Goal: Find specific fact: Find specific page/section

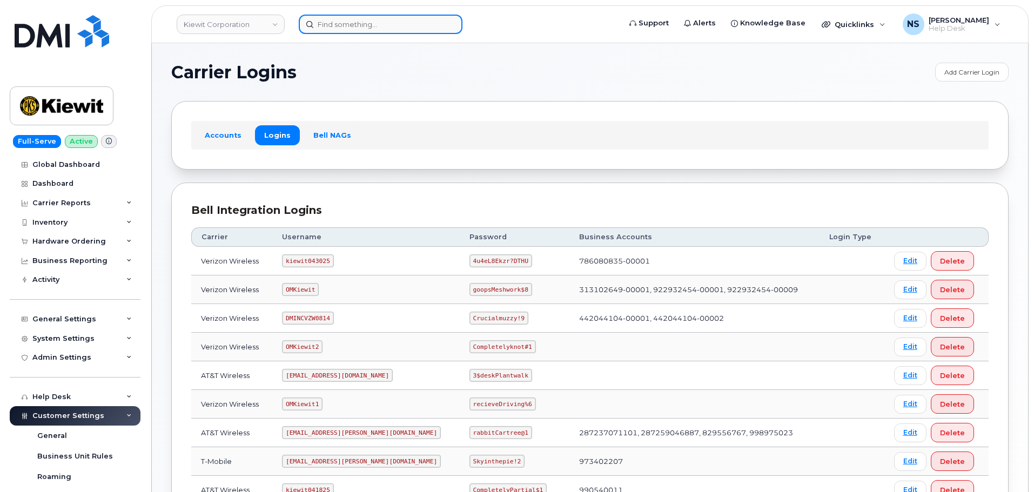
click at [327, 25] on input at bounding box center [381, 24] width 164 height 19
paste input "Craig Angus"
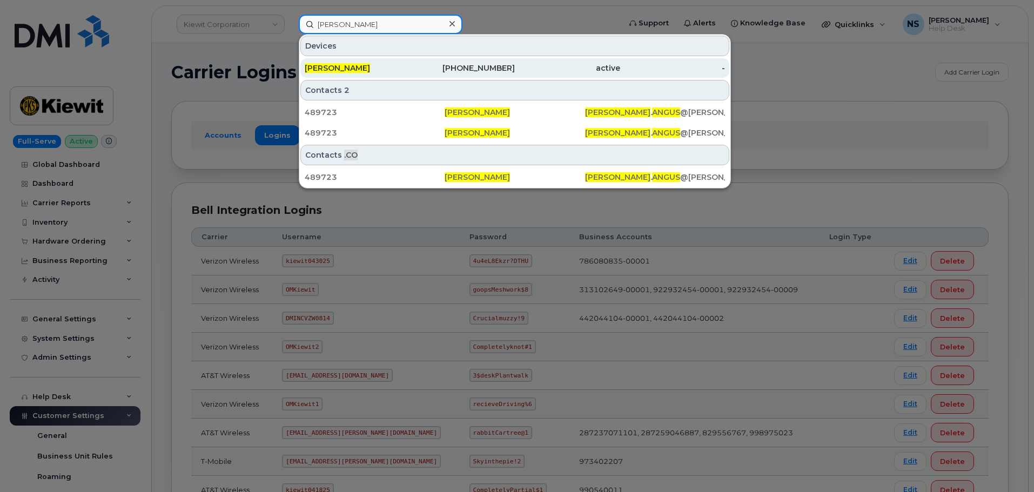
type input "Craig Angus"
click at [365, 67] on div "Craig Angus" at bounding box center [357, 68] width 105 height 11
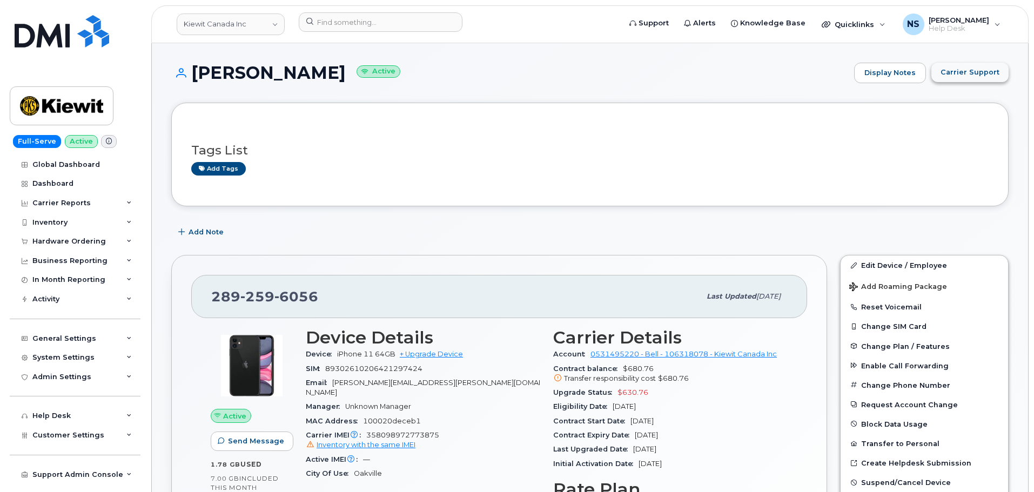
click at [960, 71] on span "Carrier Support" at bounding box center [969, 72] width 59 height 10
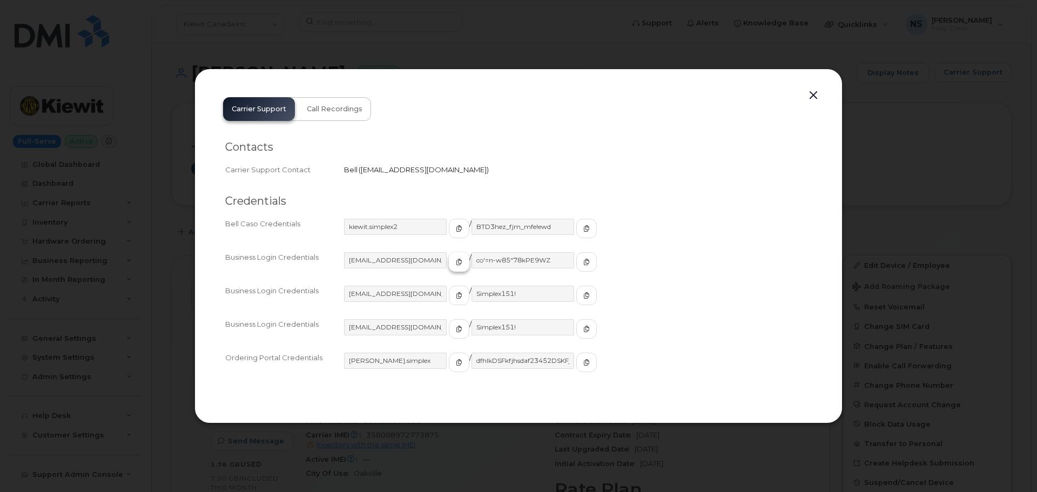
click at [454, 266] on span "button" at bounding box center [459, 262] width 10 height 10
click at [582, 262] on span "button" at bounding box center [587, 262] width 10 height 10
click at [456, 230] on icon "button" at bounding box center [459, 228] width 6 height 6
click at [449, 301] on button "button" at bounding box center [459, 295] width 21 height 19
click at [576, 303] on button "button" at bounding box center [586, 295] width 21 height 19
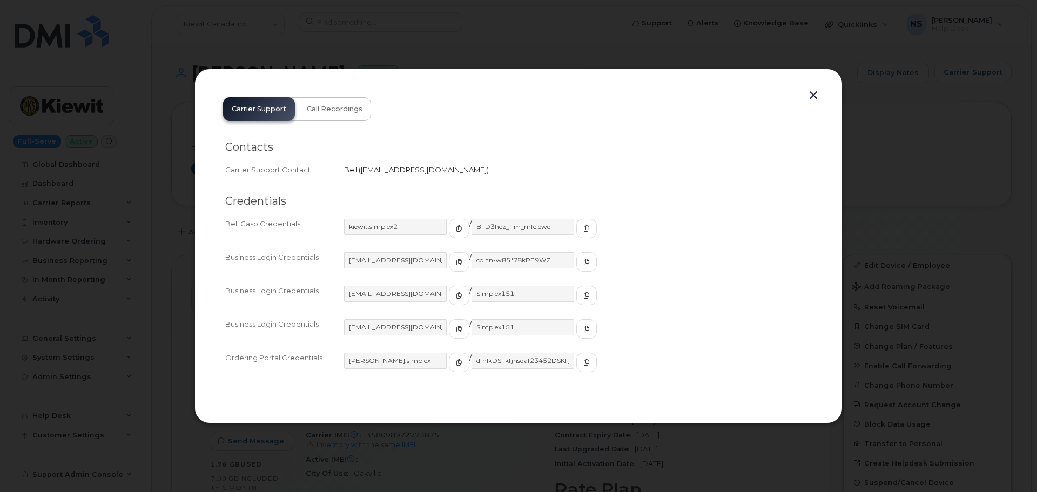
drag, startPoint x: 778, startPoint y: 80, endPoint x: 813, endPoint y: 95, distance: 37.7
click at [787, 86] on div "Carrier Support Call Recordings Contacts Carrier Support Contact Bell   wireles…" at bounding box center [518, 246] width 648 height 355
click at [813, 95] on button "button" at bounding box center [813, 95] width 16 height 15
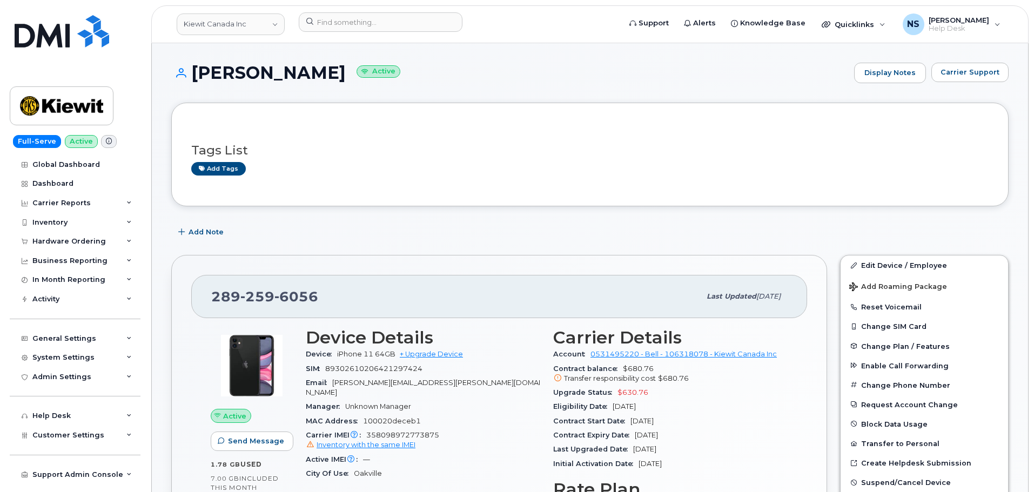
click at [289, 278] on div "289 259 6056 Last updated Aug 25, 2025" at bounding box center [499, 296] width 616 height 43
click at [290, 290] on span "6056" at bounding box center [296, 296] width 44 height 16
copy span "289 259 6056"
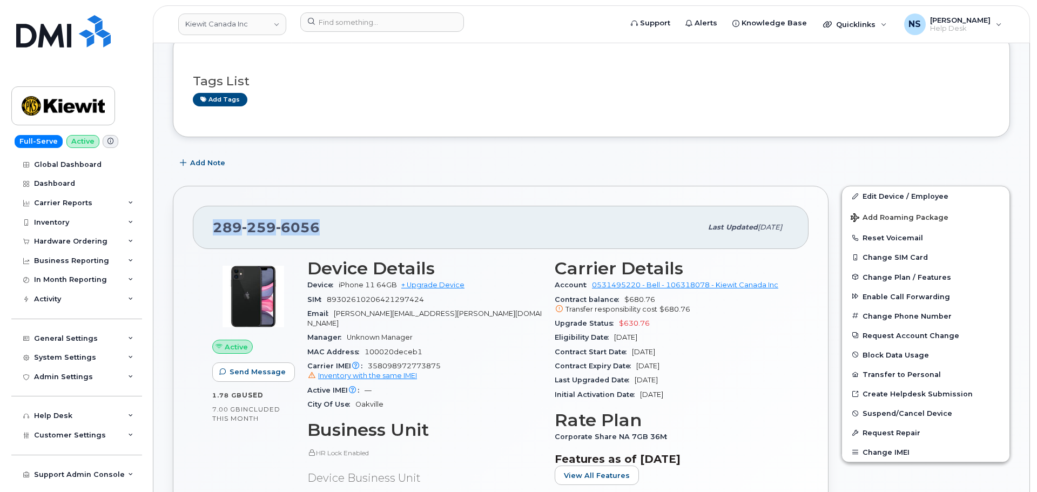
scroll to position [108, 0]
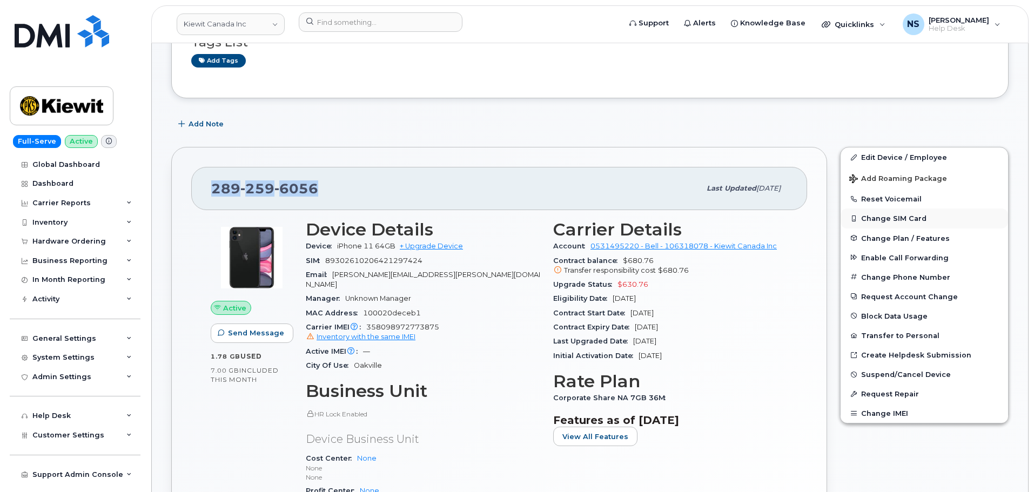
click at [899, 223] on button "Change SIM Card" at bounding box center [923, 217] width 167 height 19
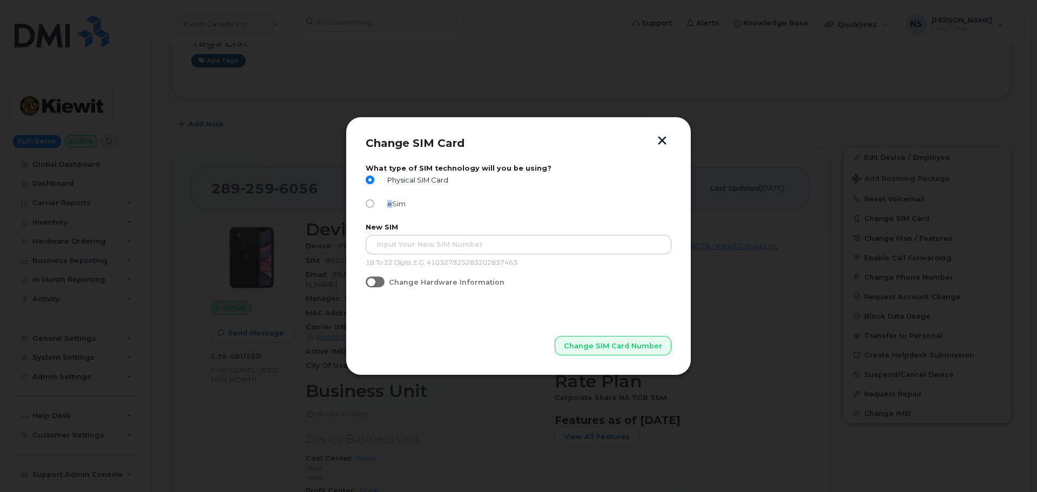
click at [388, 205] on span "eSim" at bounding box center [394, 204] width 23 height 8
click at [390, 202] on span "eSim" at bounding box center [394, 204] width 23 height 8
click at [374, 202] on input "eSim" at bounding box center [370, 203] width 9 height 9
radio input "true"
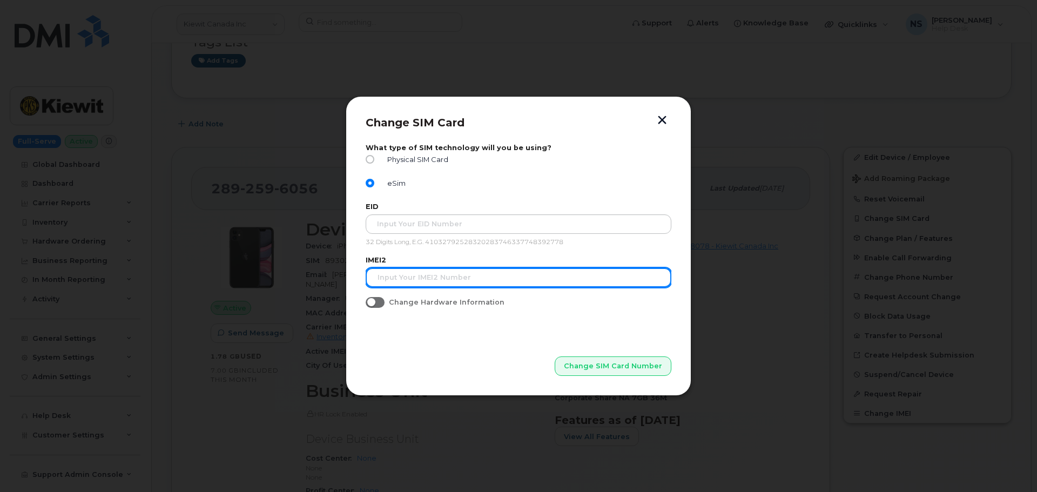
click at [423, 276] on input "text" at bounding box center [519, 277] width 306 height 19
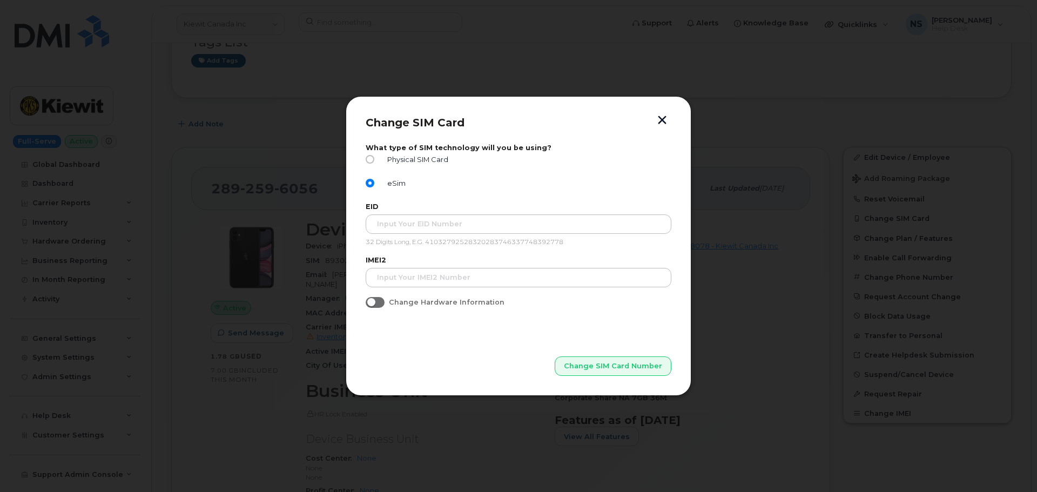
click at [403, 168] on div "Physical SIM Card" at bounding box center [519, 162] width 306 height 14
click at [402, 164] on label "Physical SIM Card" at bounding box center [407, 159] width 83 height 9
click at [374, 164] on input "Physical SIM Card" at bounding box center [370, 159] width 9 height 9
radio input "true"
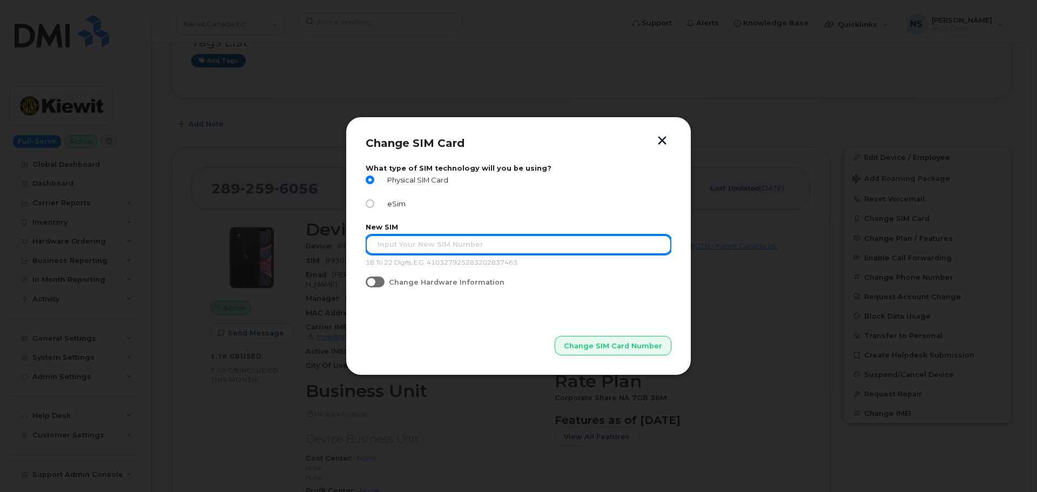
drag, startPoint x: 402, startPoint y: 240, endPoint x: 396, endPoint y: 242, distance: 6.0
click at [401, 240] on input "text" at bounding box center [519, 244] width 306 height 19
paste input "8930261020740897292BCMG5002"
type input "8930261020740897292BCMG5002"
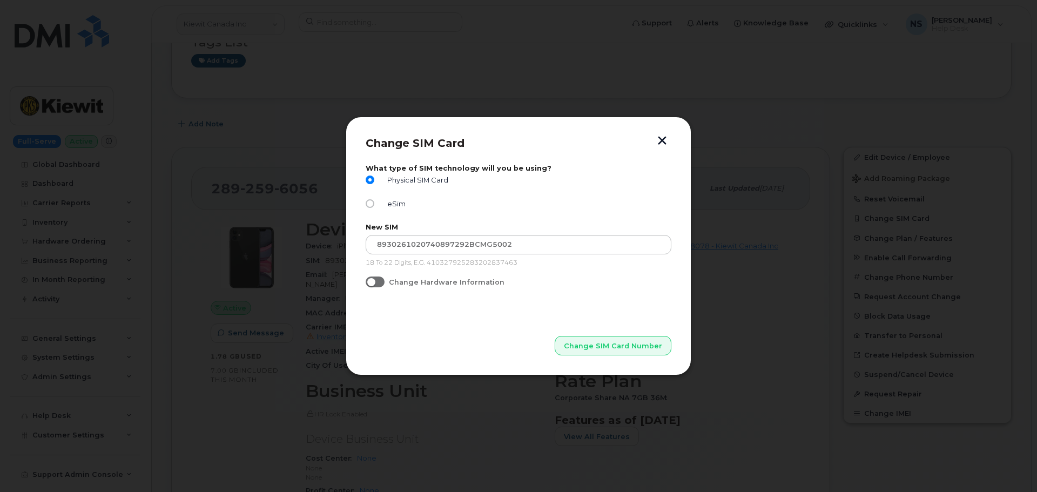
drag, startPoint x: 490, startPoint y: 313, endPoint x: 480, endPoint y: 323, distance: 13.7
click at [490, 312] on p "Change SIM Card Number" at bounding box center [519, 328] width 306 height 54
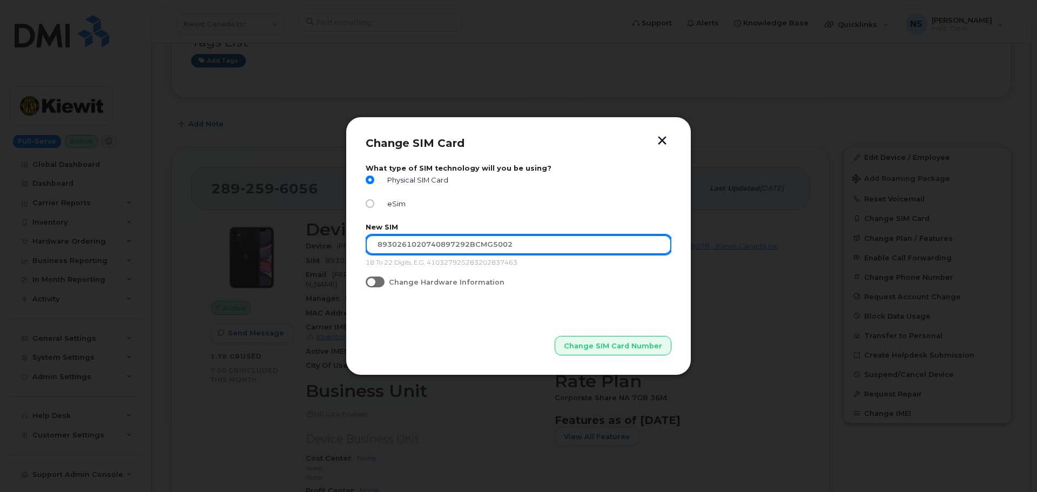
click at [526, 242] on input "8930261020740897292BCMG5002" at bounding box center [519, 244] width 306 height 19
click at [378, 246] on input "8930261020740897292BCMG5002" at bounding box center [519, 244] width 306 height 19
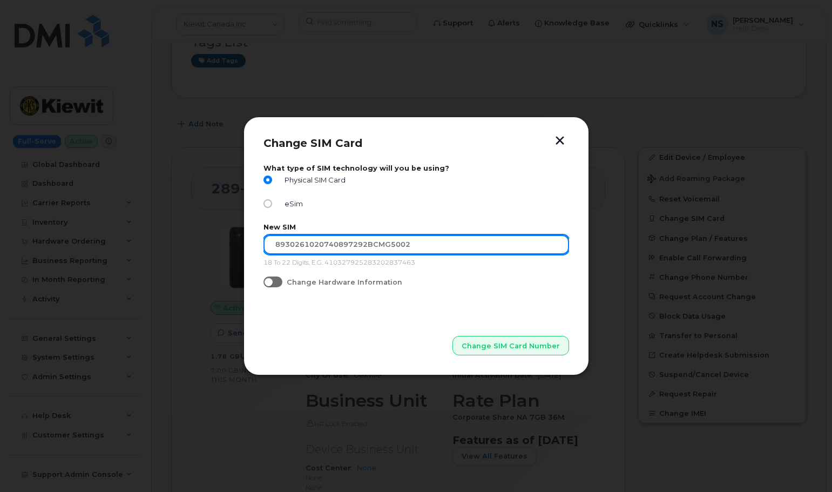
click at [382, 238] on input "8930261020740897292BCMG5002" at bounding box center [417, 244] width 306 height 19
click at [400, 250] on input "8930261020740897292BCMG5002" at bounding box center [417, 244] width 306 height 19
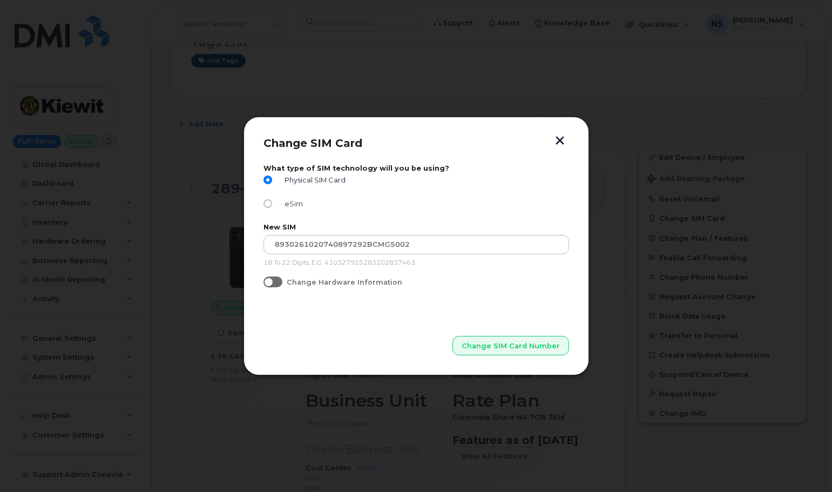
click at [285, 208] on label "eSim" at bounding box center [284, 203] width 40 height 9
click at [272, 208] on input "eSim" at bounding box center [268, 203] width 9 height 9
radio input "true"
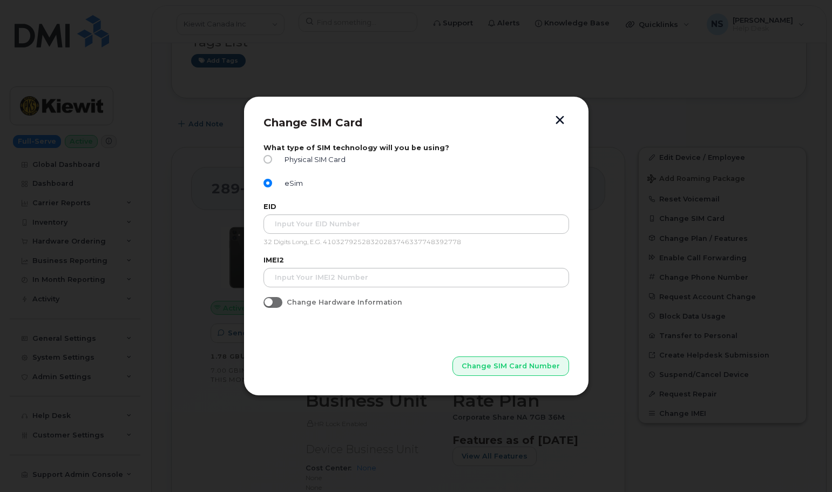
click at [299, 164] on div "Physical SIM Card" at bounding box center [417, 162] width 306 height 14
click at [299, 160] on span "Physical SIM Card" at bounding box center [313, 160] width 65 height 8
click at [272, 160] on input "Physical SIM Card" at bounding box center [268, 159] width 9 height 9
radio input "true"
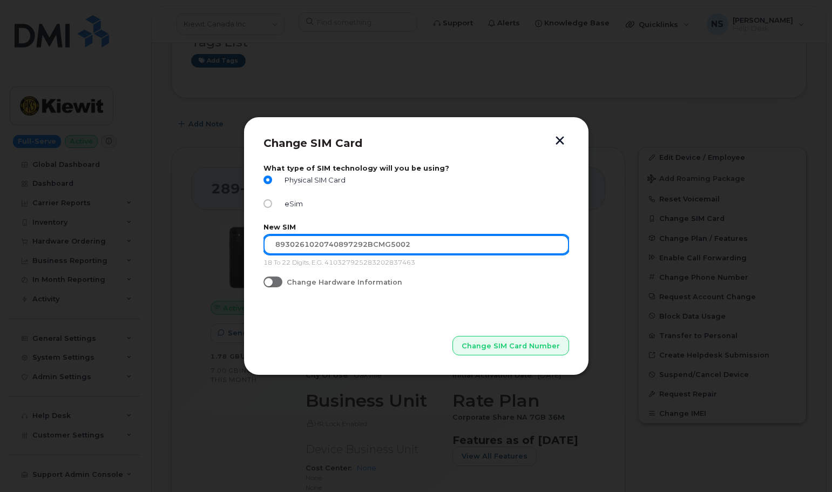
click at [365, 245] on input "8930261020740897292BCMG5002" at bounding box center [417, 244] width 306 height 19
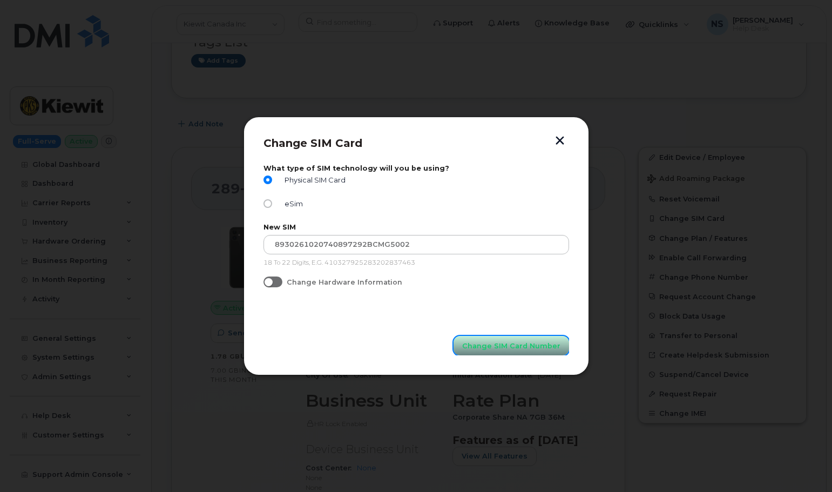
click at [510, 348] on span "Change SIM Card Number" at bounding box center [511, 346] width 98 height 10
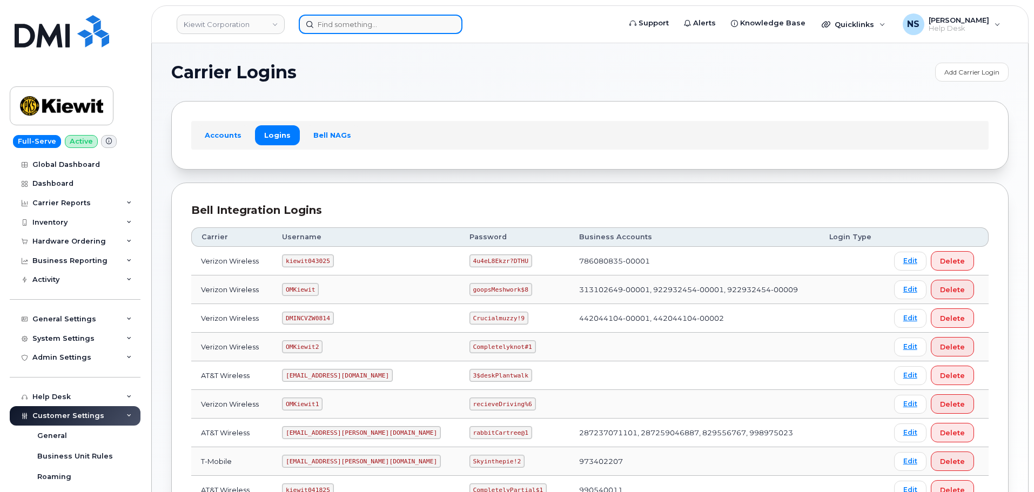
click at [400, 26] on input at bounding box center [381, 24] width 164 height 19
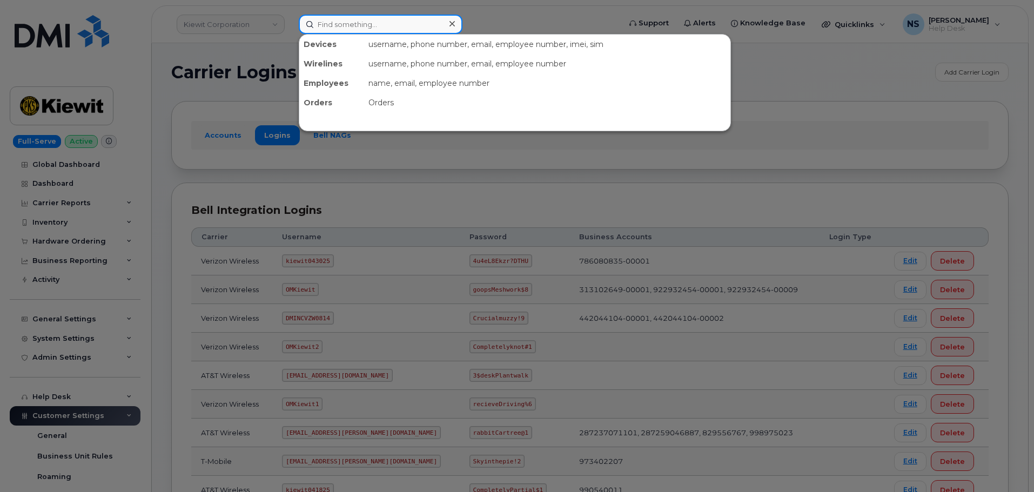
paste input "5038498712"
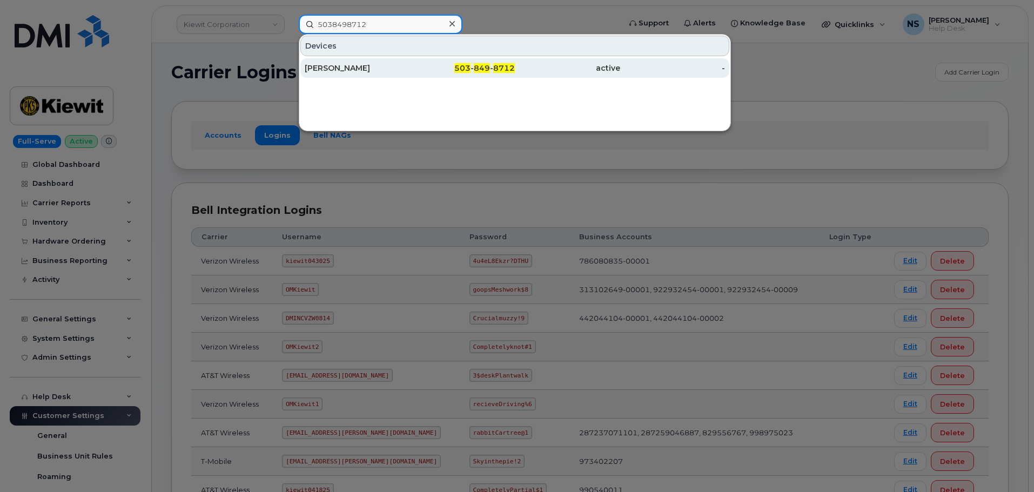
type input "5038498712"
click at [383, 65] on div "[PERSON_NAME]" at bounding box center [357, 68] width 105 height 11
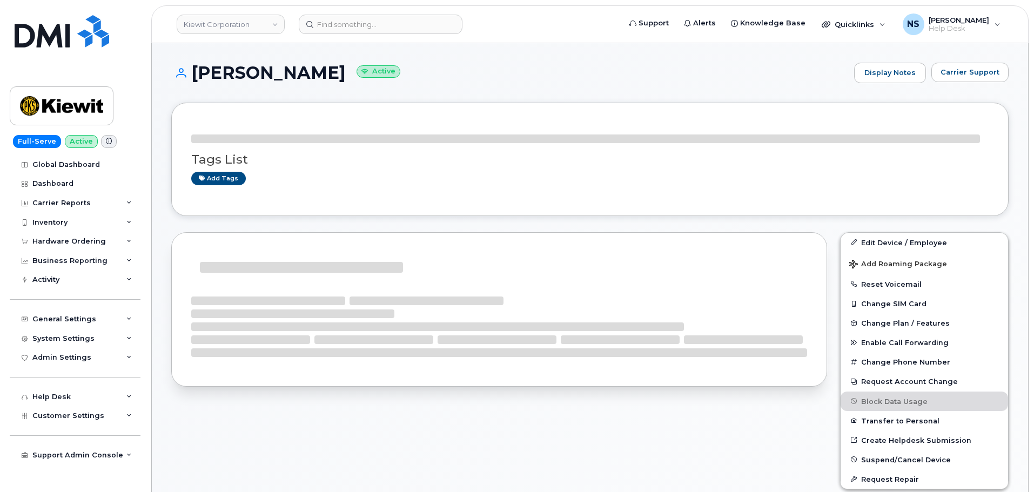
click at [259, 78] on h1 "TONY O'DONNELL Active" at bounding box center [509, 72] width 677 height 19
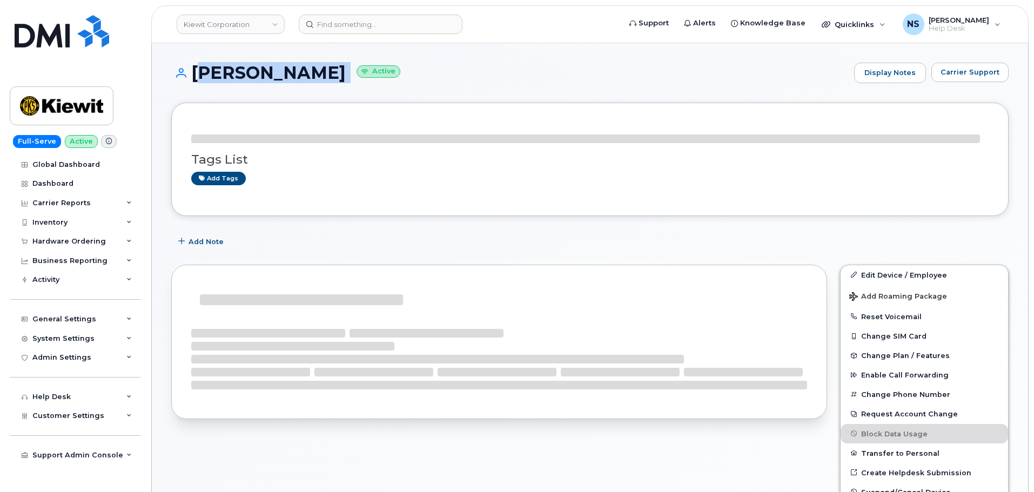
copy h1 "[PERSON_NAME]"
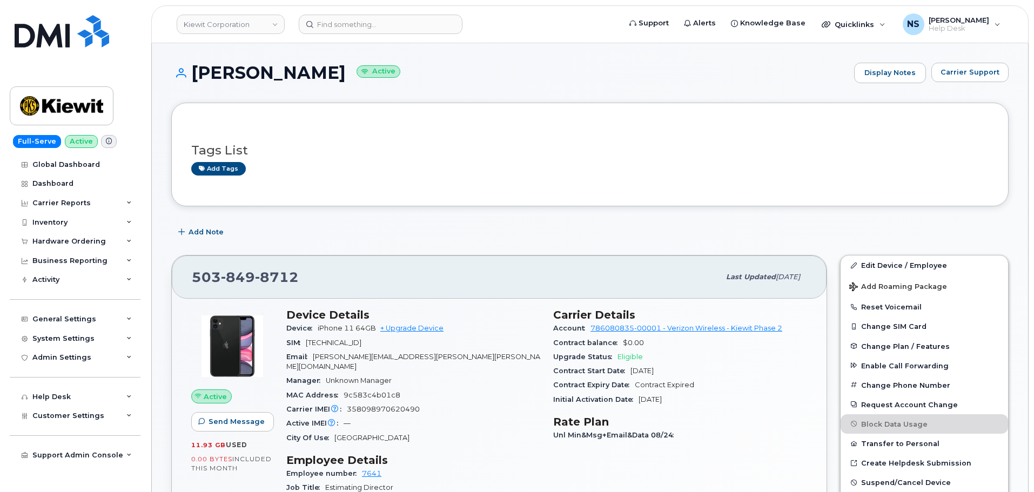
click at [280, 275] on span "8712" at bounding box center [277, 277] width 44 height 16
click at [280, 276] on span "8712" at bounding box center [277, 277] width 44 height 16
copy span "503 849 8712"
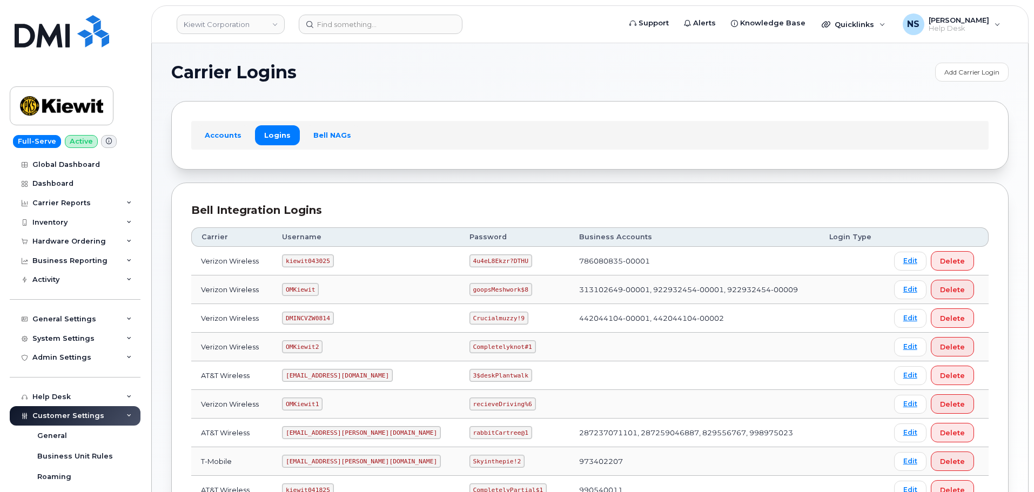
click at [312, 252] on td "kiewit043025" at bounding box center [365, 261] width 187 height 29
click at [312, 257] on code "kiewit043025" at bounding box center [307, 260] width 51 height 13
copy code "kiewit043025"
drag, startPoint x: 449, startPoint y: 270, endPoint x: 453, endPoint y: 266, distance: 5.7
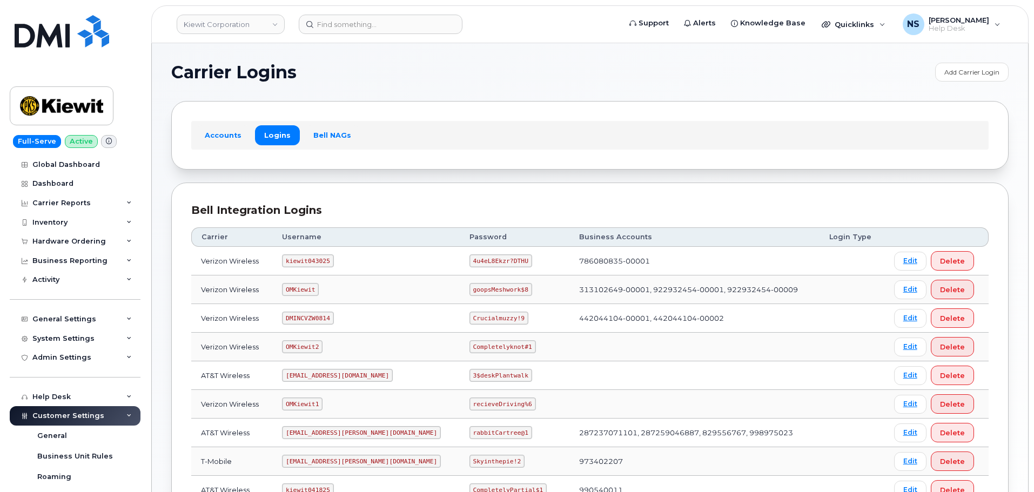
click at [460, 268] on td "4u4eL8Ekzr?DTHU" at bounding box center [515, 261] width 110 height 29
click at [469, 265] on code "4u4eL8Ekzr?DTHU" at bounding box center [500, 260] width 63 height 13
copy code "4u4eL8Ekzr?DTHU"
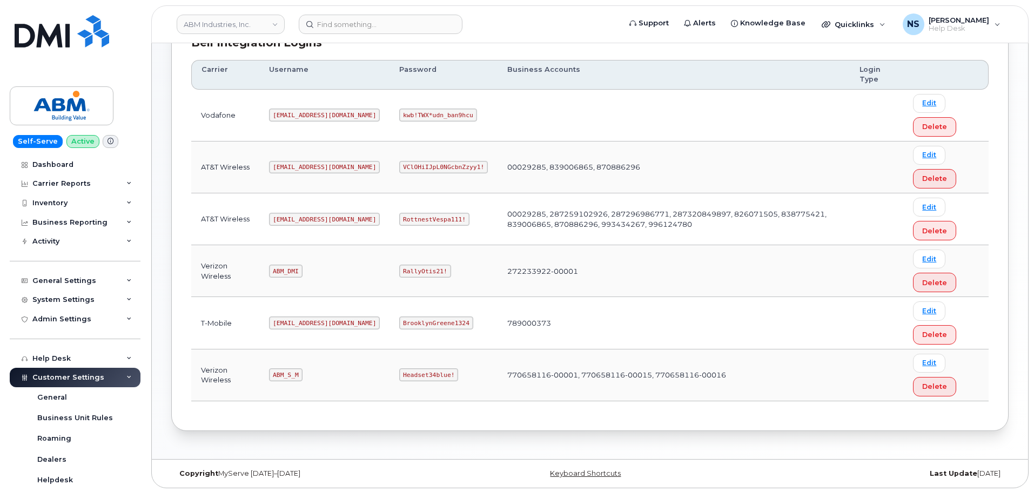
scroll to position [169, 0]
click at [298, 205] on td "abm@dminc.com" at bounding box center [324, 218] width 130 height 52
click at [296, 216] on code "abm@dminc.com" at bounding box center [324, 217] width 111 height 13
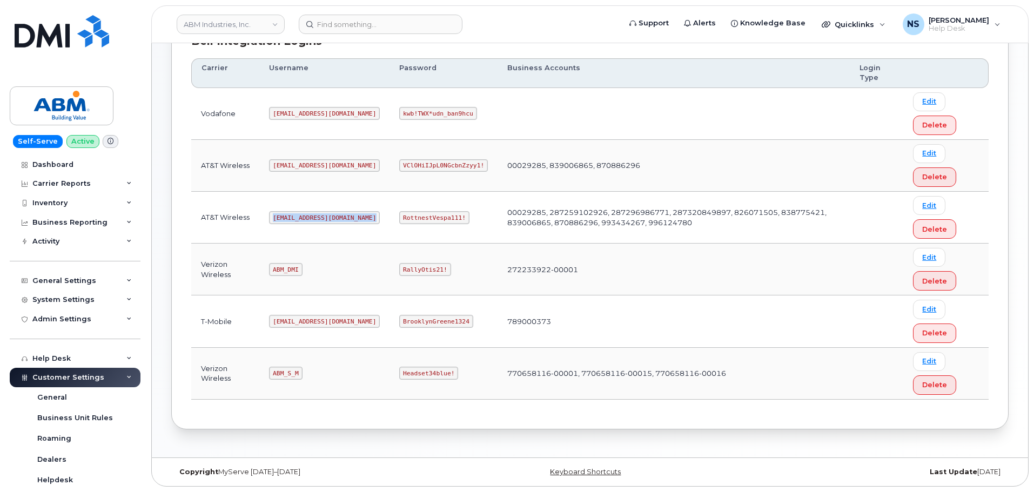
copy code "abm@dminc.com"
click at [399, 221] on code "RottnestVespa111!" at bounding box center [434, 217] width 70 height 13
copy code "RottnestVespa111!"
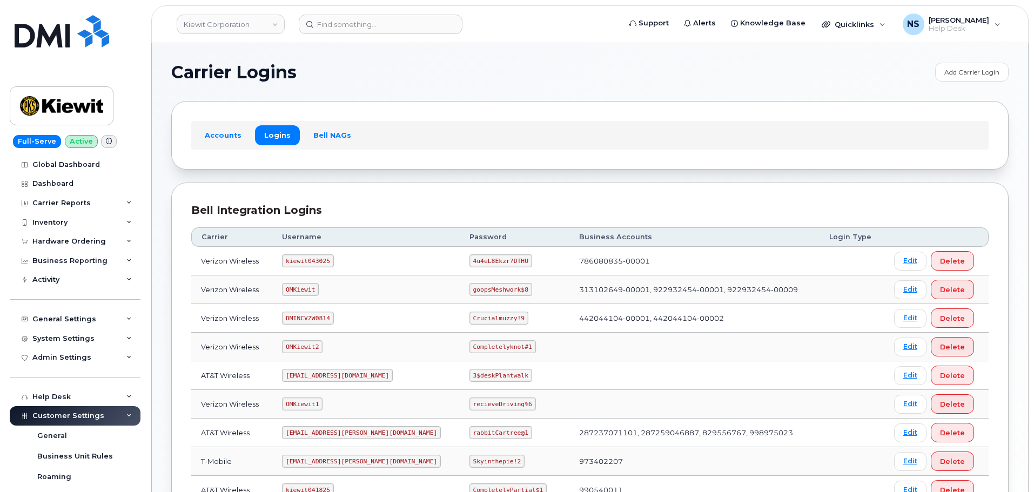
click at [330, 262] on code "kiewit043025" at bounding box center [307, 260] width 51 height 13
copy code "kiewit043025"
click at [332, 258] on code "kiewit043025" at bounding box center [307, 260] width 51 height 13
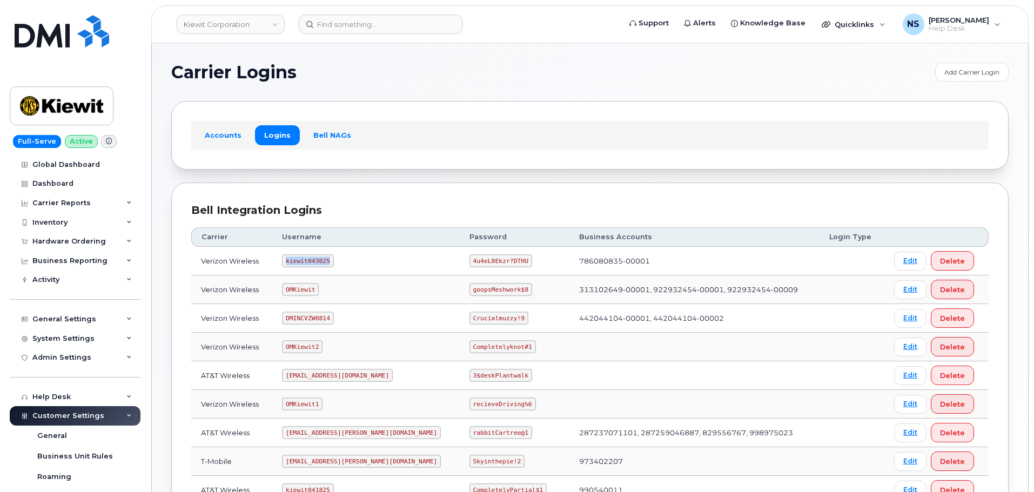
click at [332, 258] on code "kiewit043025" at bounding box center [307, 260] width 51 height 13
copy code "kiewit043025"
click at [469, 259] on code "4u4eL8Ekzr?DTHU" at bounding box center [500, 260] width 63 height 13
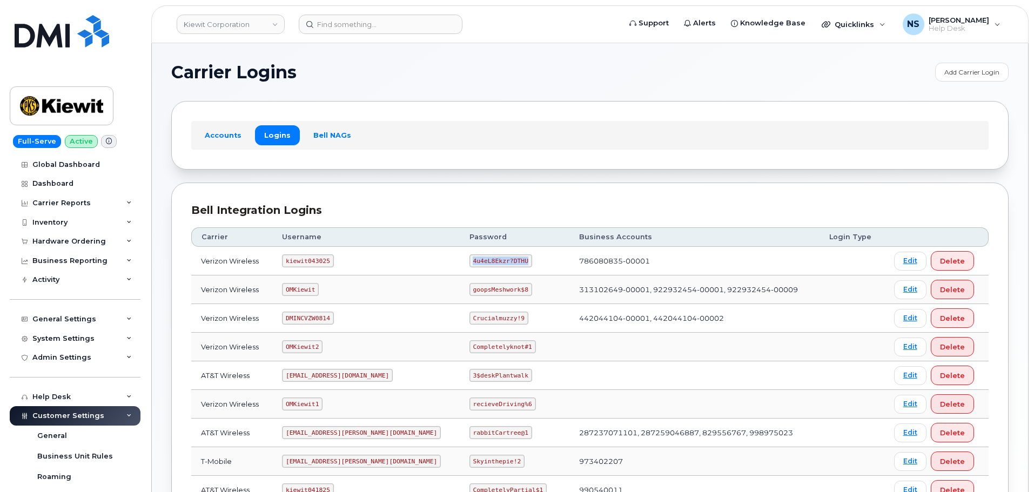
click at [469, 259] on code "4u4eL8Ekzr?DTHU" at bounding box center [500, 260] width 63 height 13
copy code "4u4eL8Ekzr?DTHU"
click at [333, 29] on input at bounding box center [381, 24] width 164 height 19
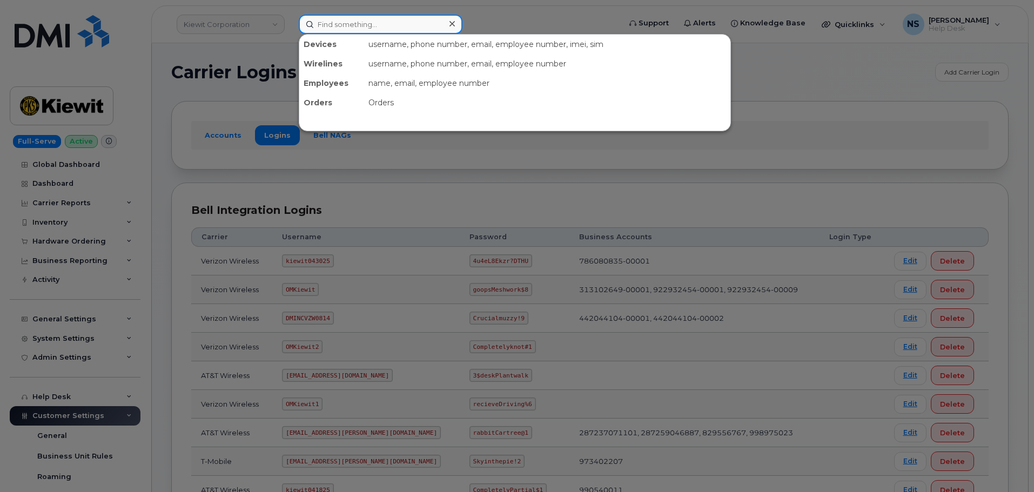
paste input "4804312118"
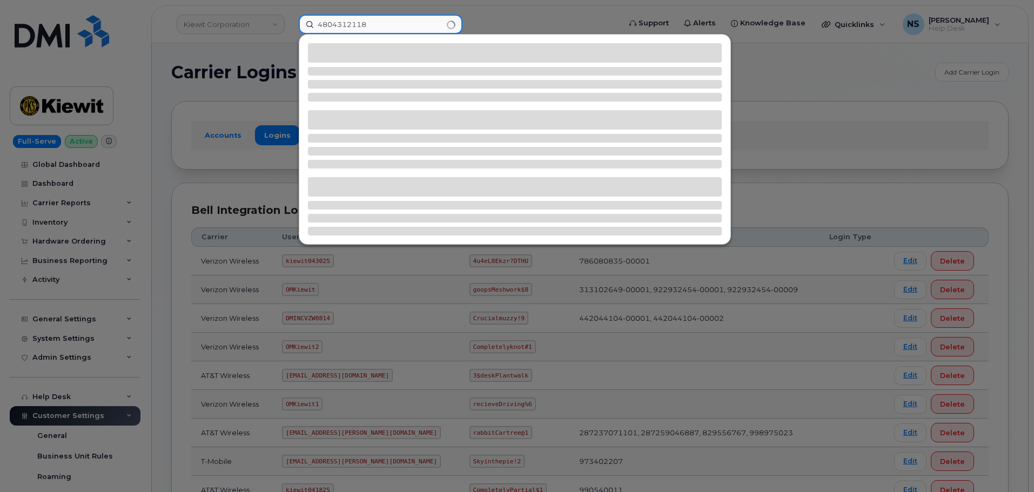
type input "4804312118"
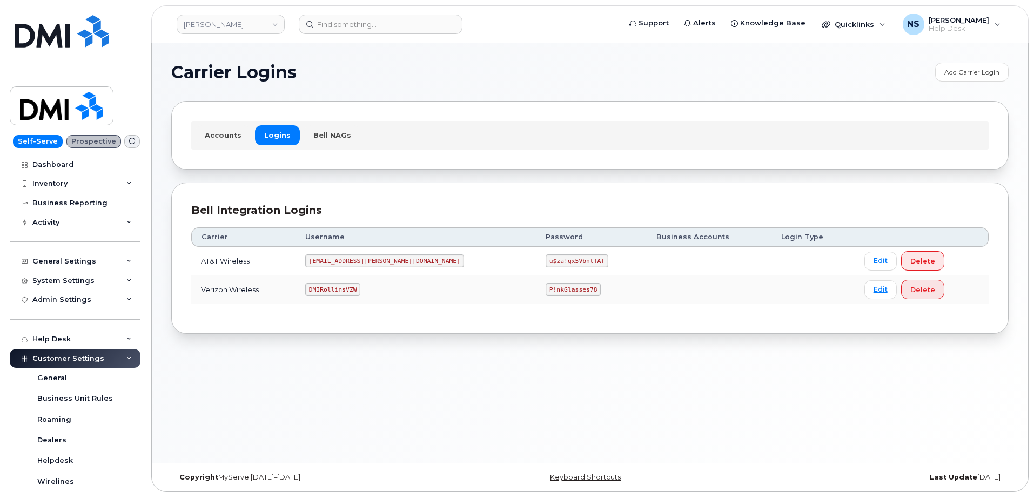
click at [352, 279] on td "DMIRollinsVZW" at bounding box center [415, 289] width 240 height 29
click at [356, 284] on code "DMIRollinsVZW" at bounding box center [332, 289] width 55 height 13
copy code "DMIRollinsVZW"
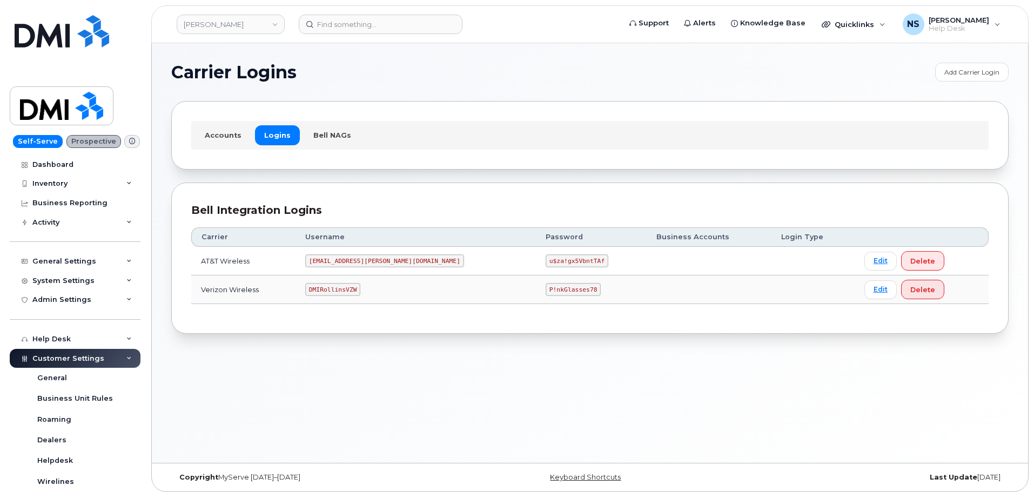
click at [545, 292] on code "P!nkGlasses78" at bounding box center [572, 289] width 55 height 13
copy code "P!nkGlasses78"
